Goal: Task Accomplishment & Management: Use online tool/utility

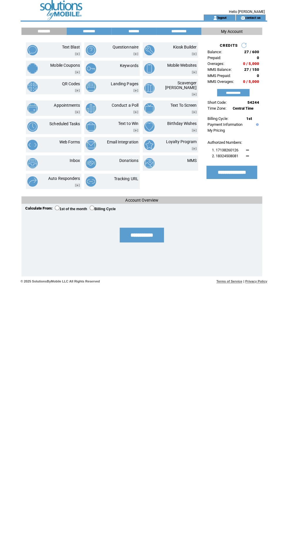
click at [183, 164] on td "MMS" at bounding box center [184, 163] width 23 height 10
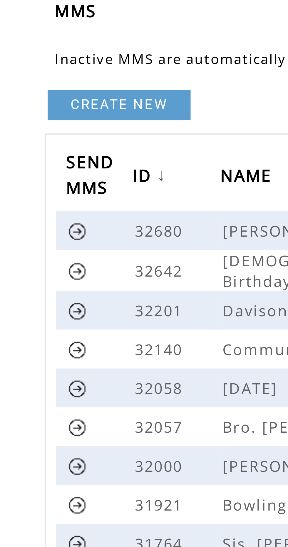
click at [53, 56] on link "CREATE NEW" at bounding box center [48, 56] width 41 height 9
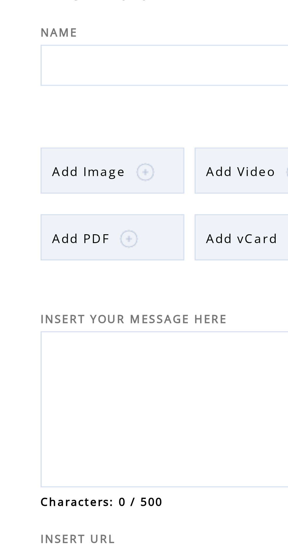
click at [55, 83] on td at bounding box center [55, 80] width 3 height 13
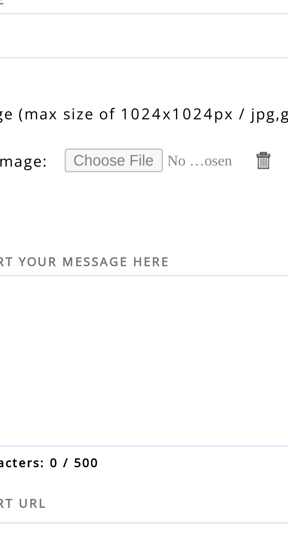
click at [74, 84] on input "file" at bounding box center [78, 83] width 44 height 6
type input "**********"
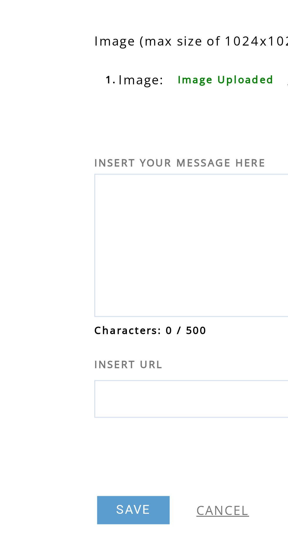
click at [54, 123] on textarea at bounding box center [102, 134] width 138 height 40
type textarea "*"
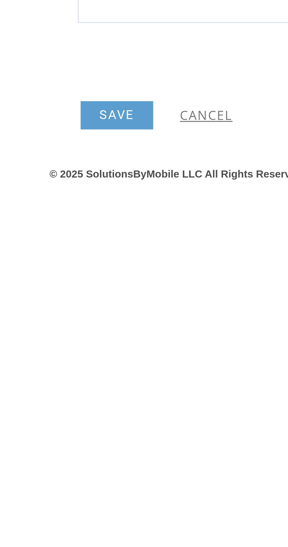
type textarea "**********"
click at [43, 221] on link "SAVE" at bounding box center [42, 217] width 23 height 9
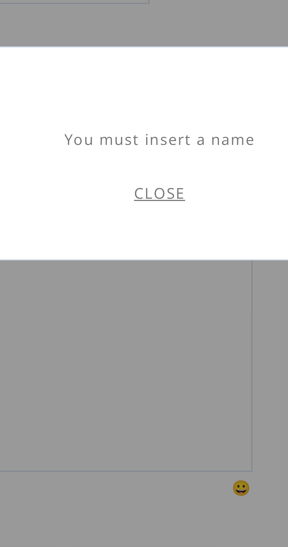
click at [153, 104] on link "CLOSE" at bounding box center [150, 105] width 14 height 5
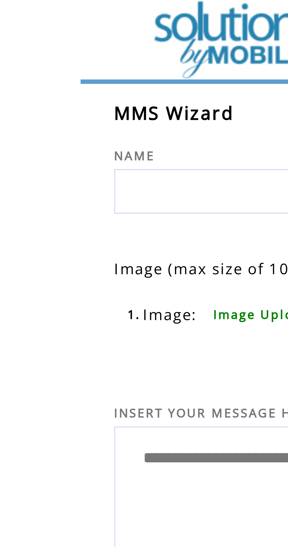
click at [47, 51] on input "text" at bounding box center [89, 50] width 118 height 12
type input "*"
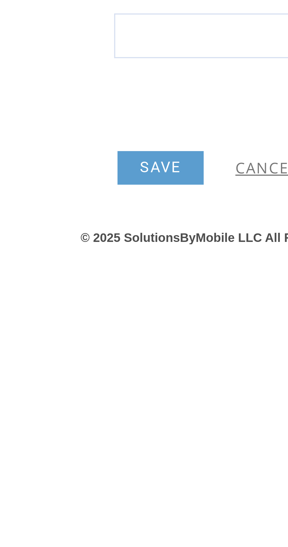
type input "**********"
click at [42, 239] on link "SAVE" at bounding box center [42, 239] width 23 height 9
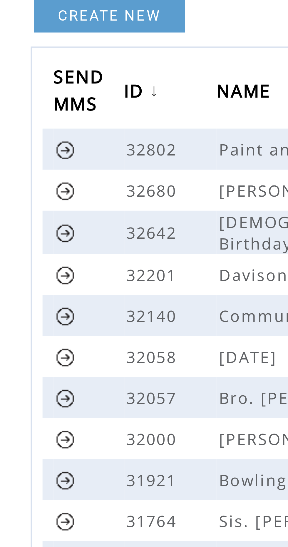
click at [37, 92] on link at bounding box center [37, 93] width 6 height 6
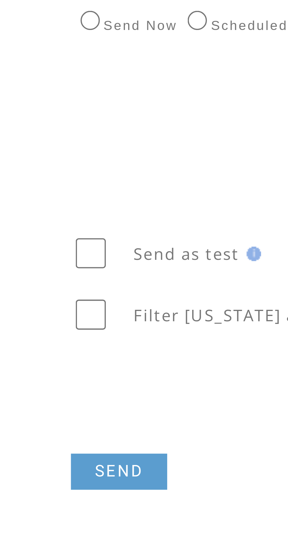
click at [42, 343] on link "SEND" at bounding box center [42, 344] width 24 height 9
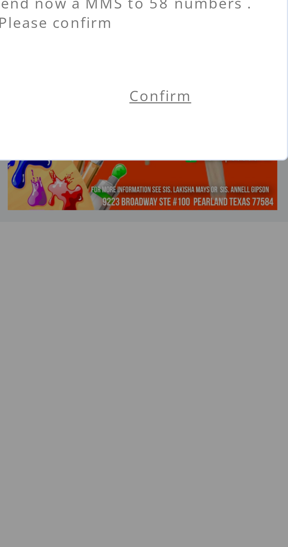
click at [185, 111] on link "Confirm" at bounding box center [178, 110] width 17 height 5
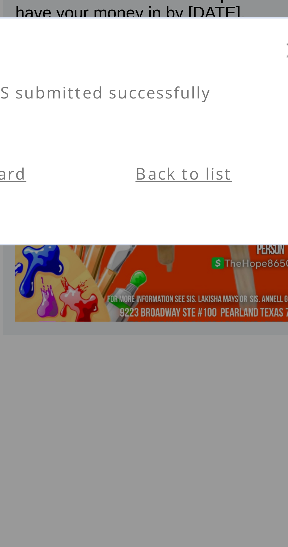
click at [183, 105] on link "Back to list" at bounding box center [179, 105] width 24 height 5
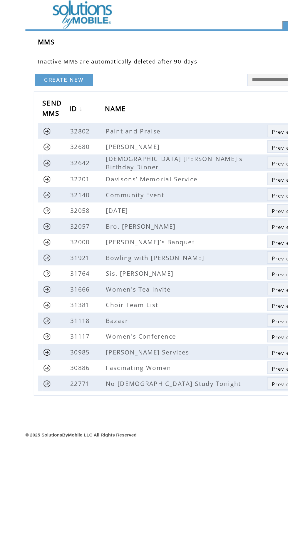
click at [64, 10] on td at bounding box center [101, 7] width 161 height 15
